Goal: Transaction & Acquisition: Purchase product/service

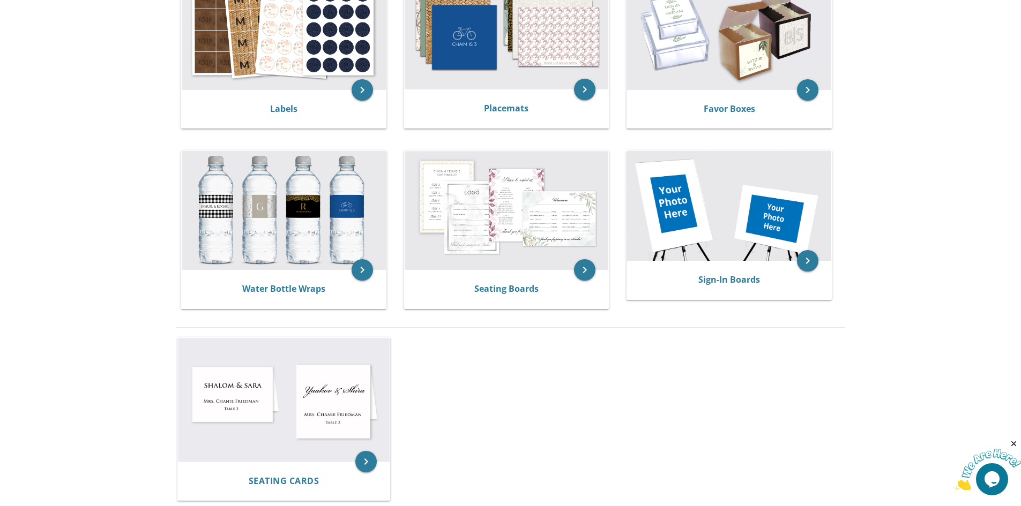
scroll to position [375, 0]
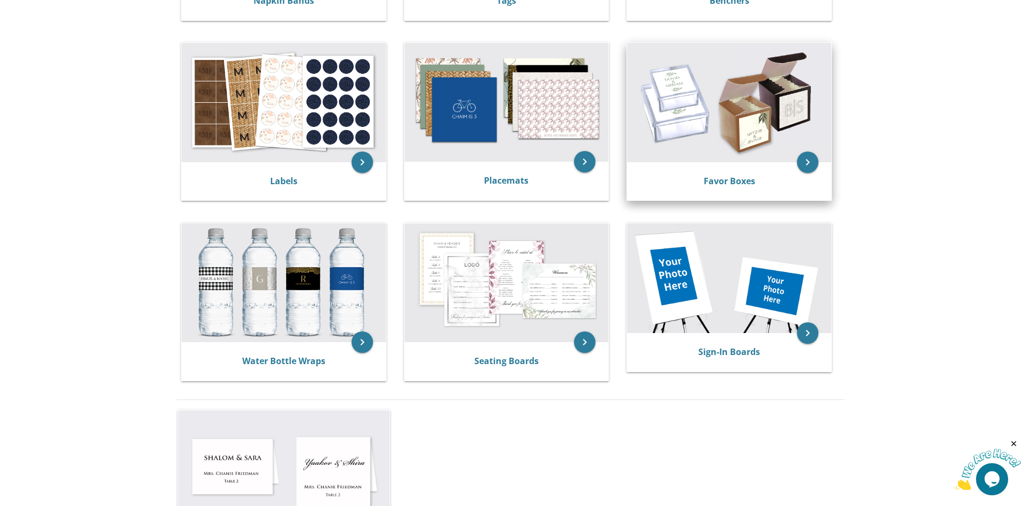
click at [690, 171] on div "Favor Boxes" at bounding box center [729, 181] width 204 height 39
click at [720, 181] on link "Favor Boxes" at bounding box center [728, 181] width 51 height 12
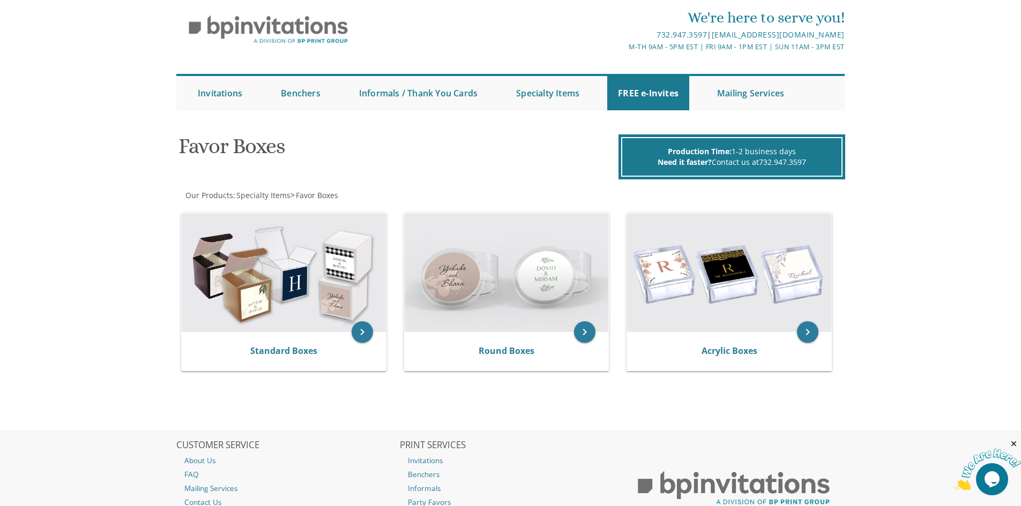
scroll to position [107, 0]
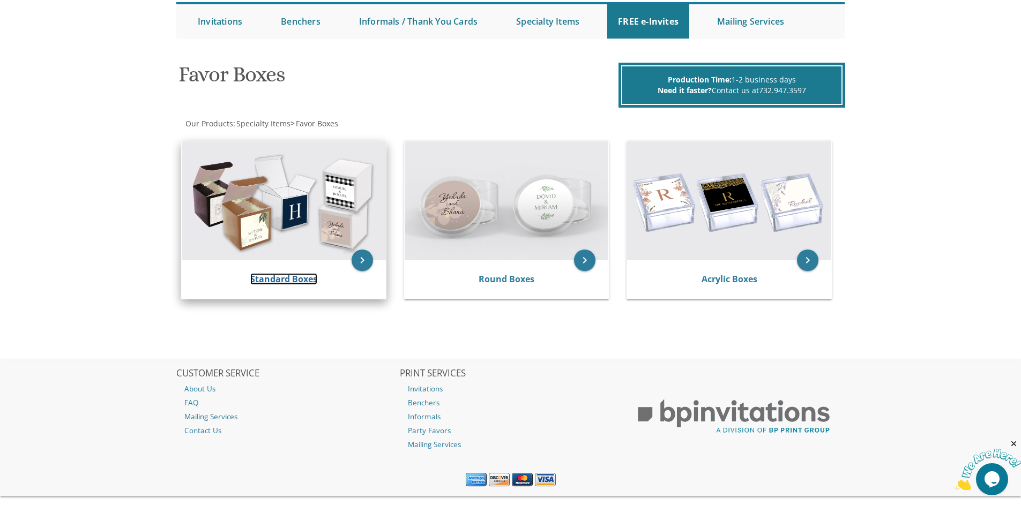
click at [281, 275] on link "Standard Boxes" at bounding box center [283, 279] width 67 height 12
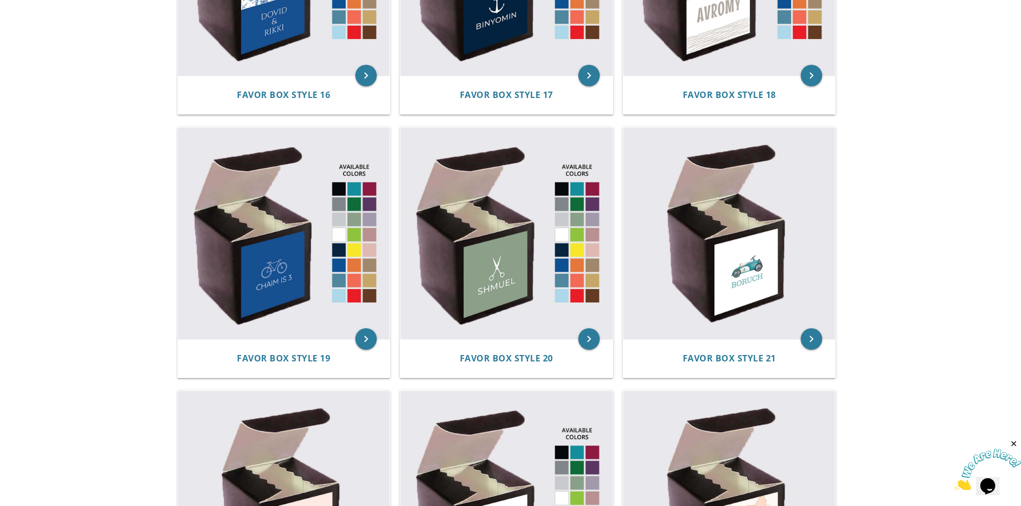
scroll to position [1715, 0]
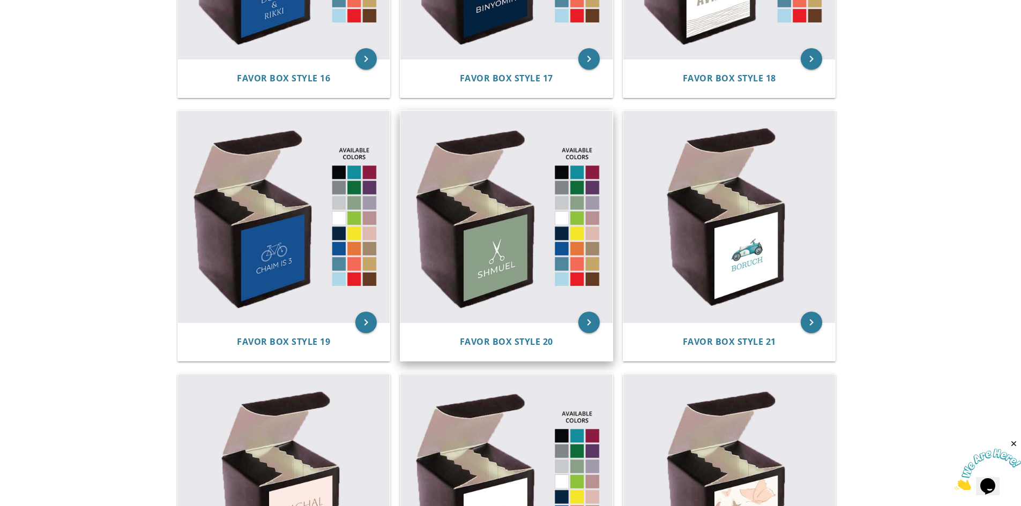
click at [524, 257] on img at bounding box center [506, 217] width 212 height 212
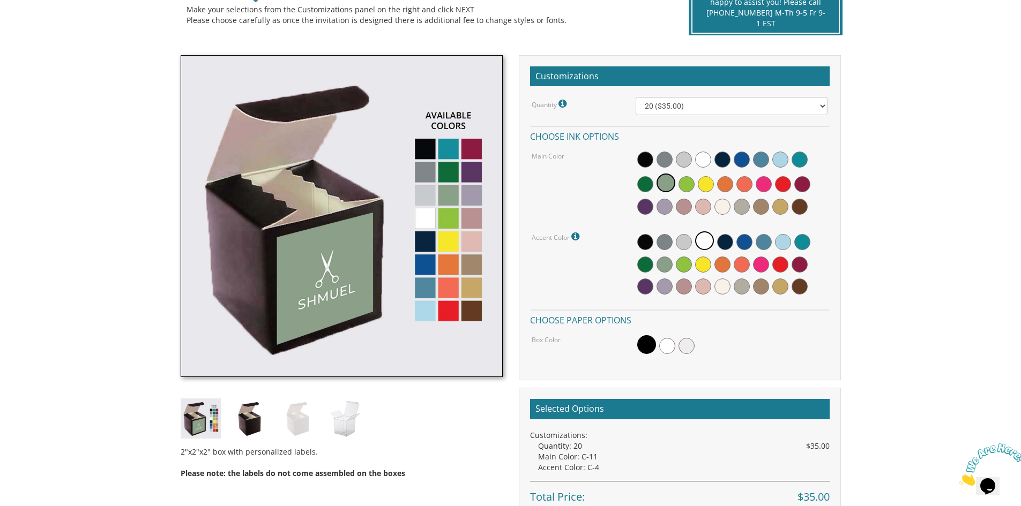
scroll to position [268, 0]
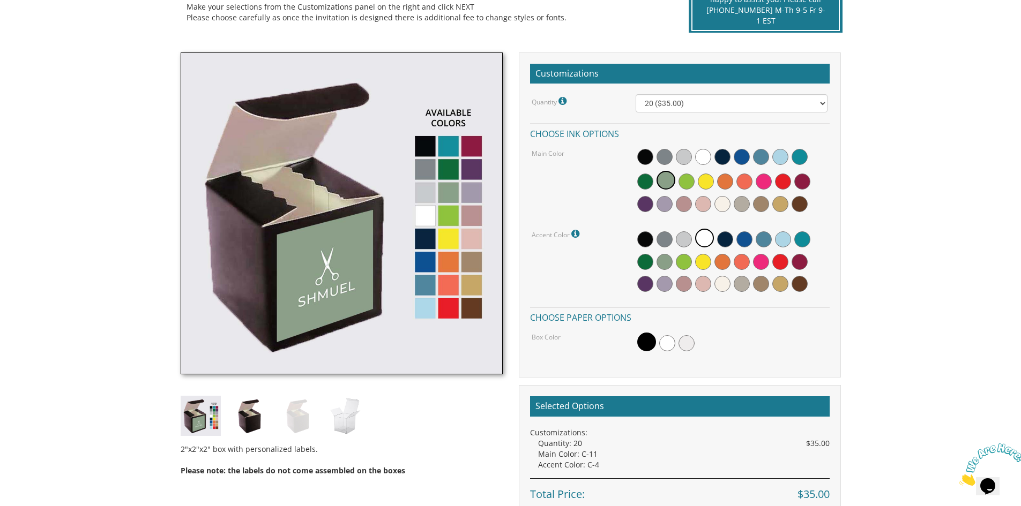
click at [450, 144] on img at bounding box center [342, 214] width 322 height 322
click at [742, 156] on span at bounding box center [742, 157] width 16 height 16
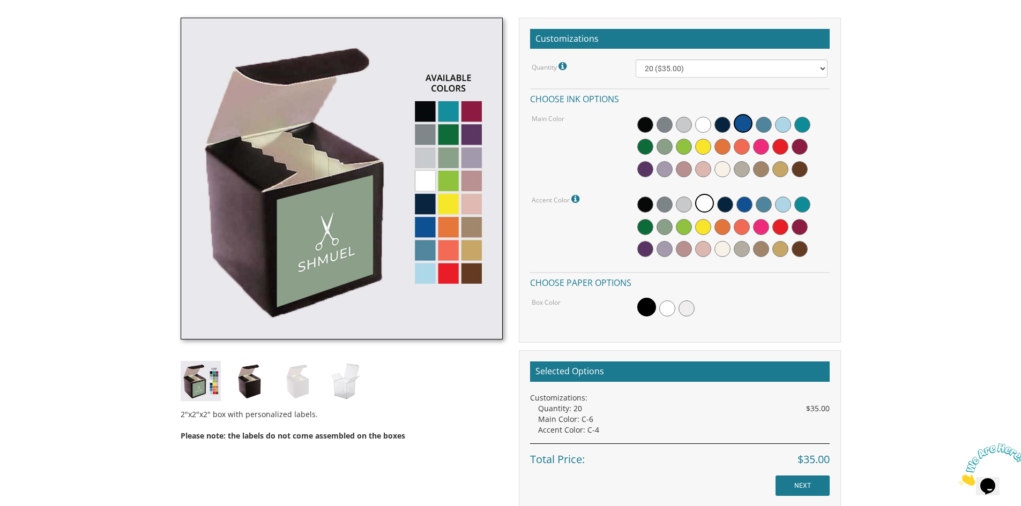
scroll to position [321, 0]
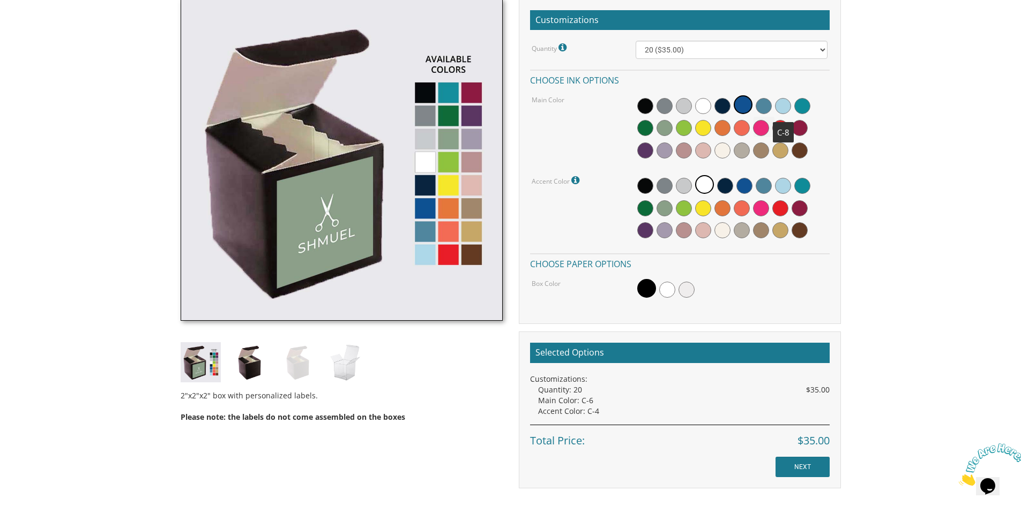
click at [785, 106] on span at bounding box center [783, 106] width 16 height 16
click at [665, 290] on span at bounding box center [667, 290] width 16 height 16
click at [687, 291] on span at bounding box center [686, 290] width 16 height 16
click at [670, 289] on span at bounding box center [664, 290] width 16 height 16
click at [704, 185] on span at bounding box center [704, 184] width 19 height 19
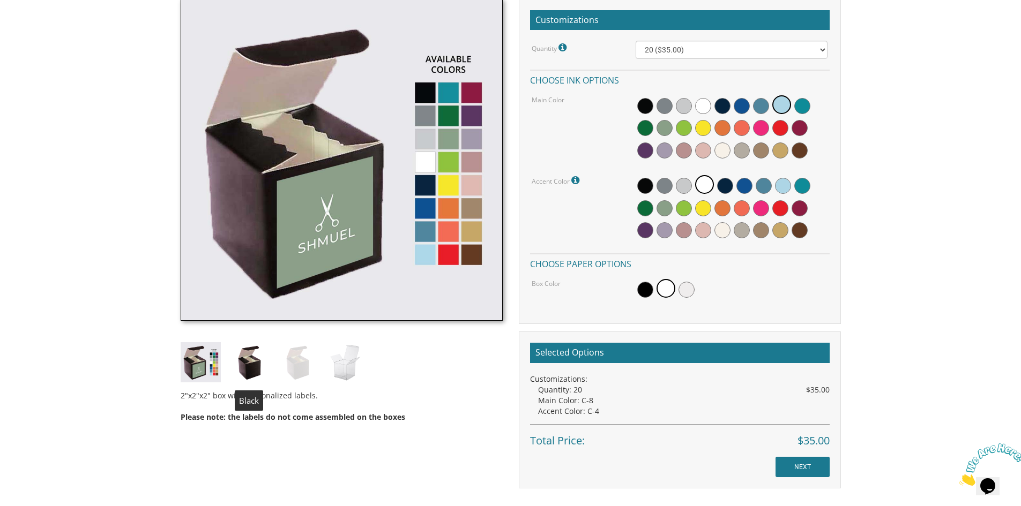
click at [249, 365] on img at bounding box center [249, 362] width 40 height 40
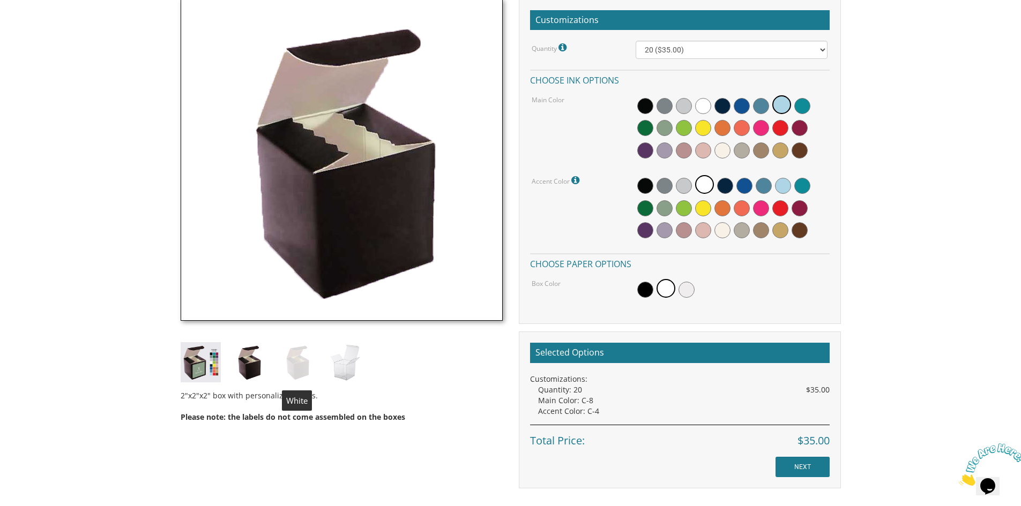
click at [291, 363] on img at bounding box center [297, 362] width 40 height 40
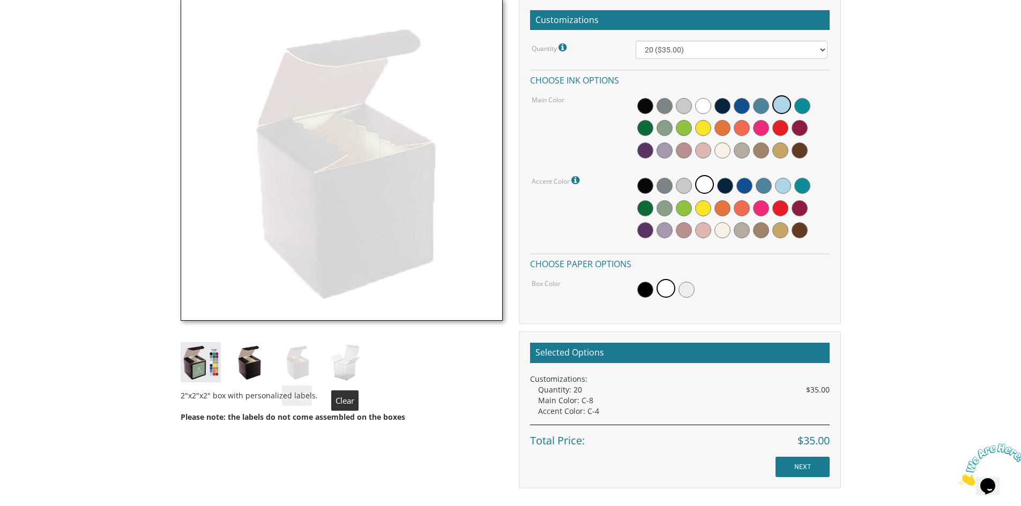
click at [340, 360] on img at bounding box center [345, 362] width 40 height 40
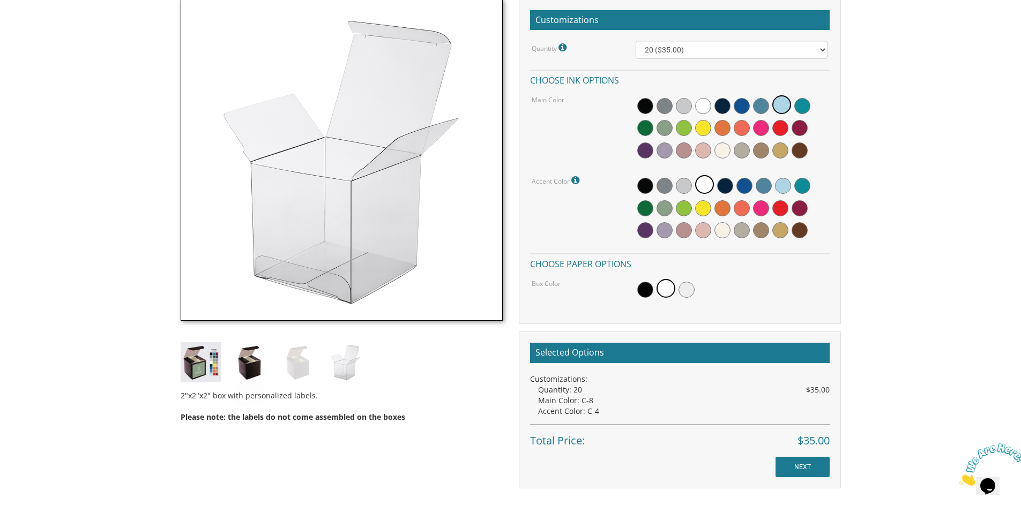
click at [198, 362] on img at bounding box center [201, 362] width 40 height 40
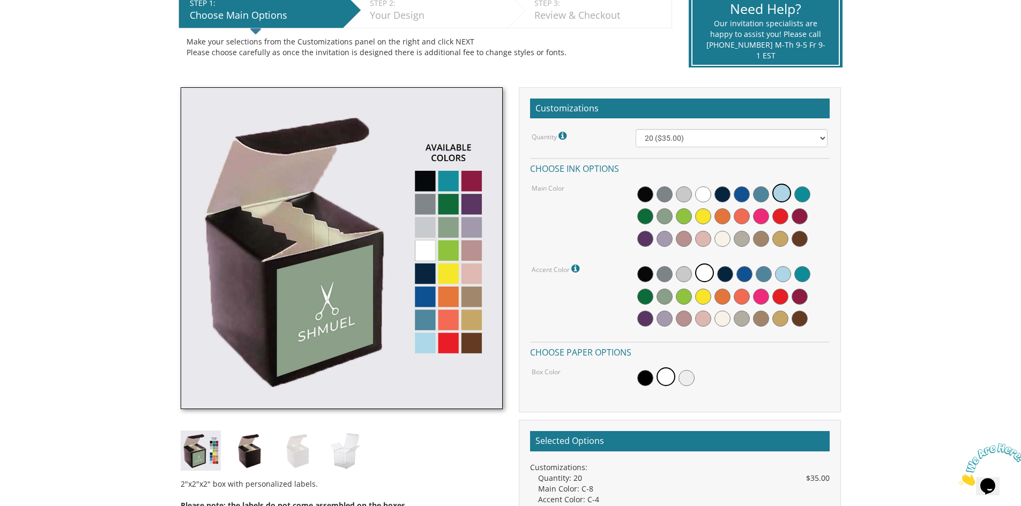
scroll to position [214, 0]
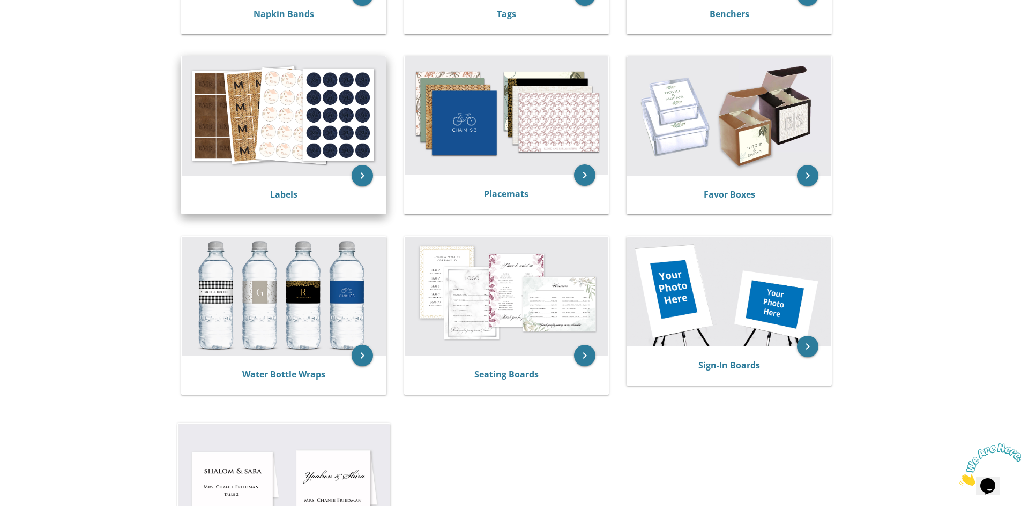
scroll to position [321, 0]
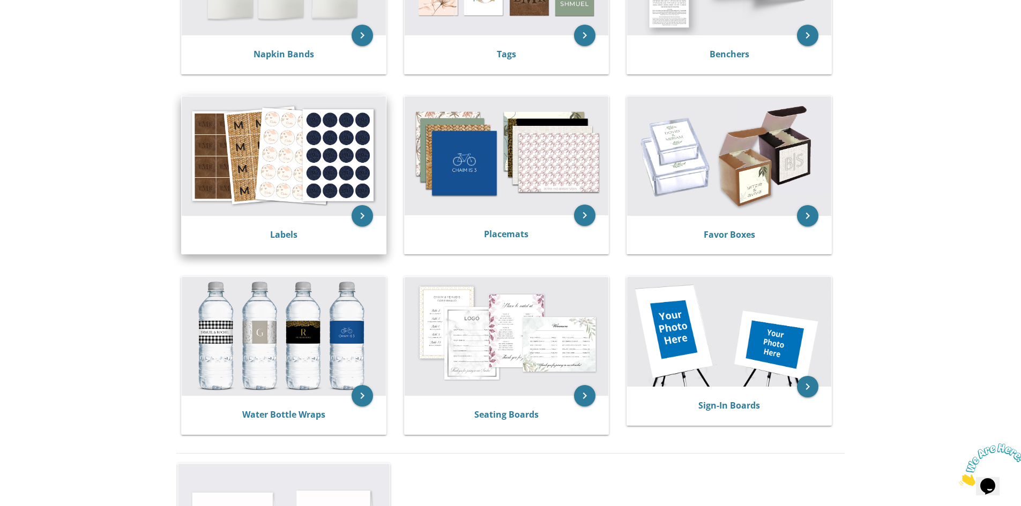
click at [250, 233] on div "Labels" at bounding box center [283, 235] width 178 height 13
click at [366, 220] on icon "keyboard_arrow_right" at bounding box center [361, 215] width 21 height 21
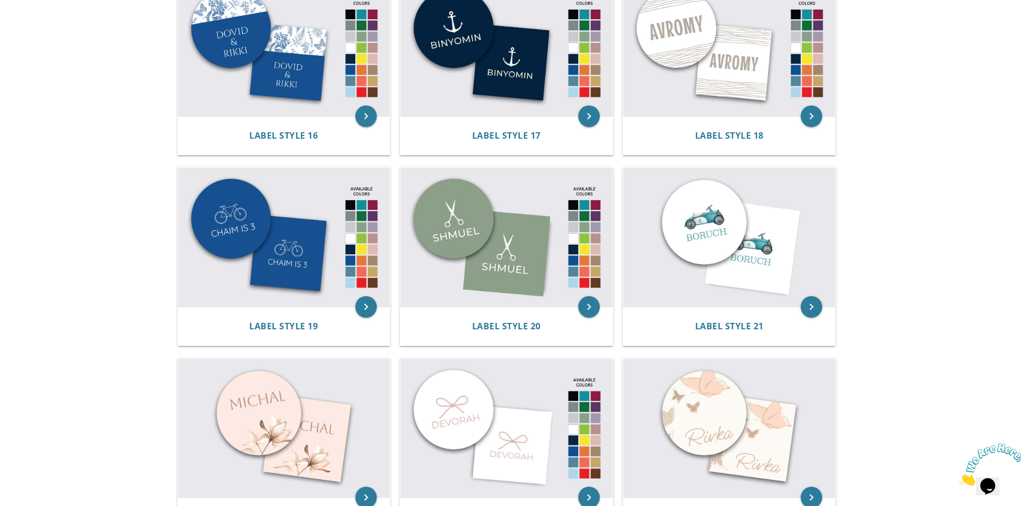
scroll to position [1232, 0]
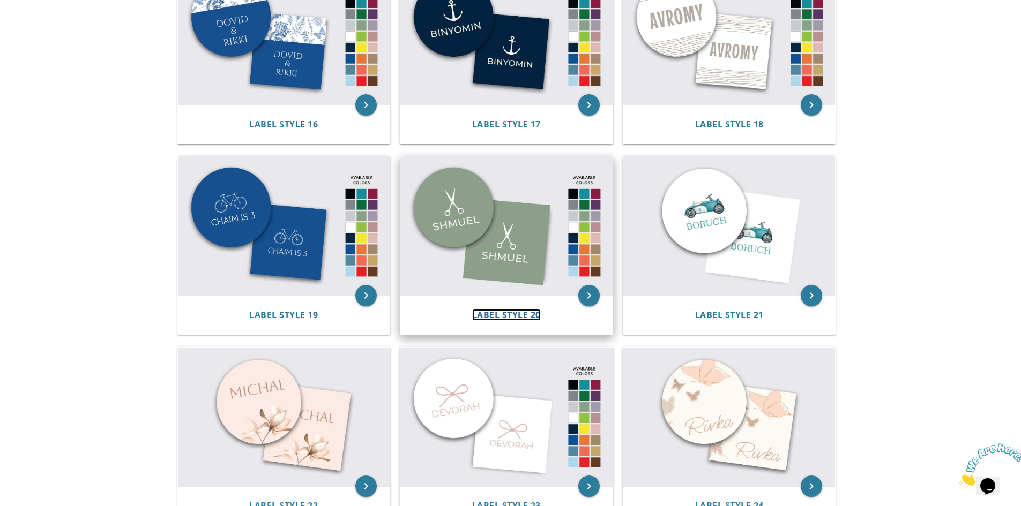
click at [511, 311] on span "Label Style 20" at bounding box center [506, 315] width 69 height 12
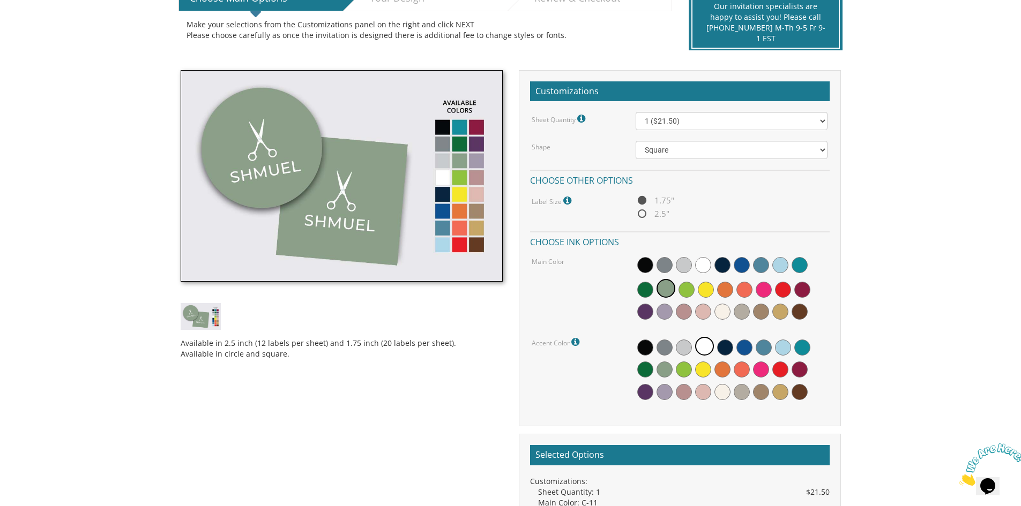
scroll to position [268, 0]
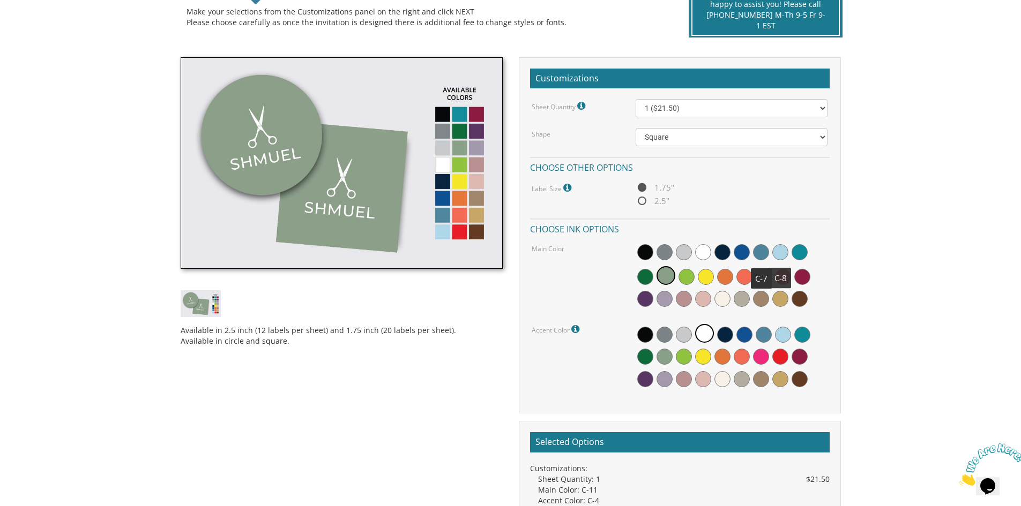
click at [784, 252] on span at bounding box center [780, 252] width 16 height 16
click at [703, 335] on span at bounding box center [704, 333] width 19 height 19
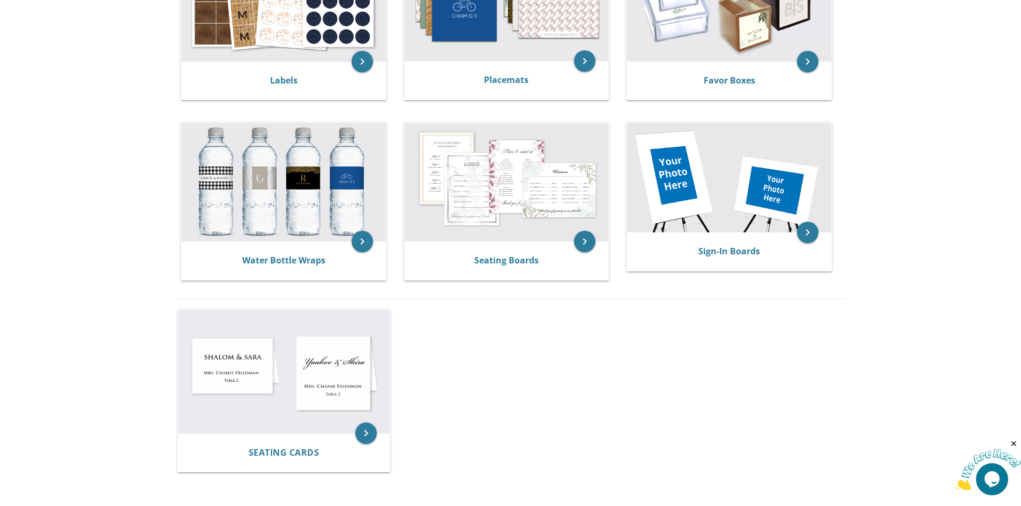
scroll to position [482, 0]
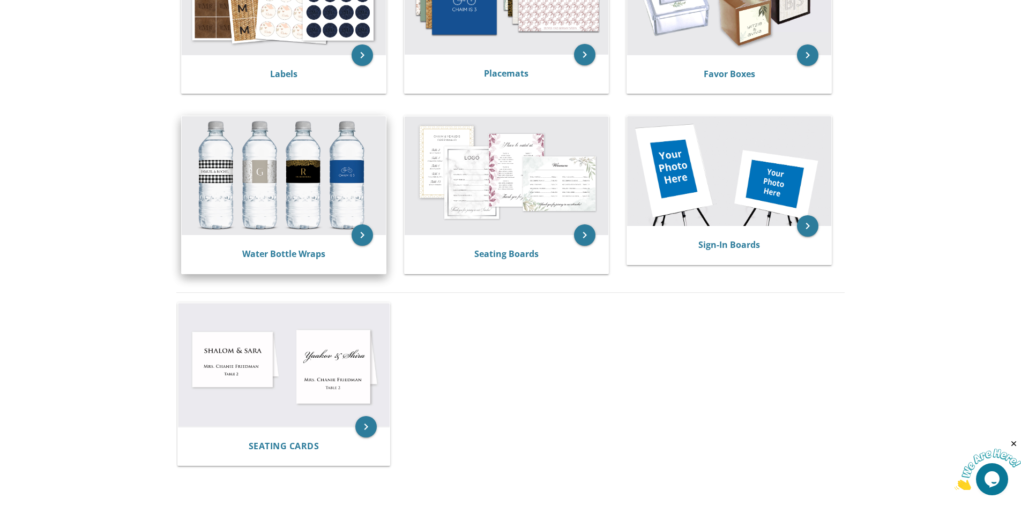
click at [280, 262] on div "Water Bottle Wraps" at bounding box center [284, 254] width 204 height 39
click at [364, 233] on icon "keyboard_arrow_right" at bounding box center [361, 234] width 21 height 21
